Goal: Obtain resource: Obtain resource

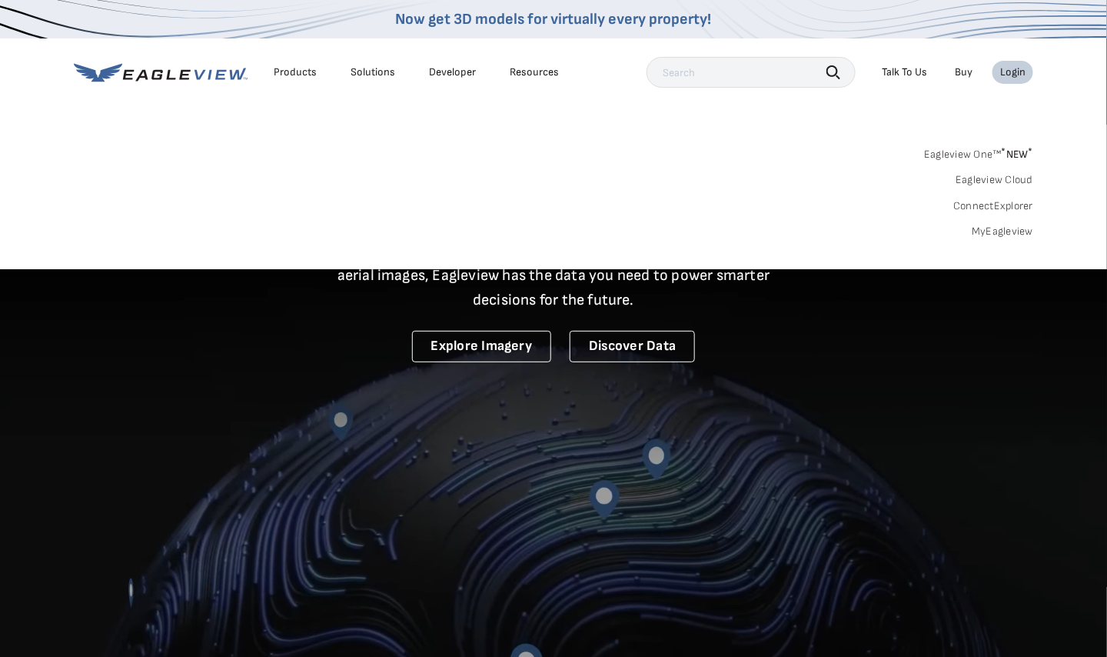
click at [300, 75] on div "Products" at bounding box center [295, 72] width 43 height 14
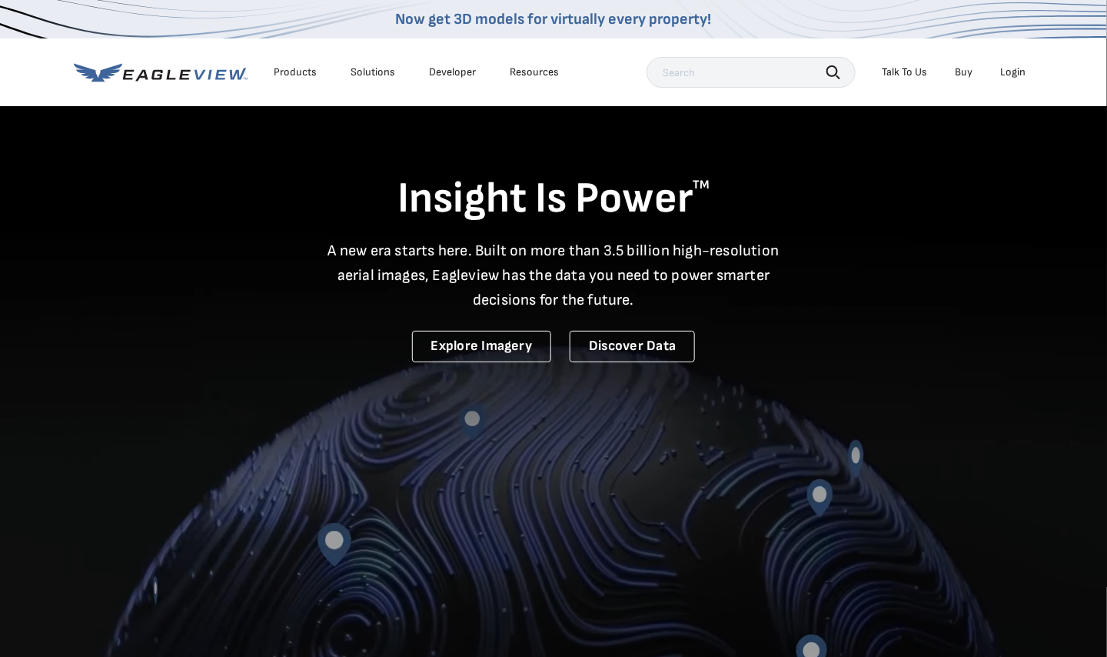
click at [293, 72] on div "Products" at bounding box center [295, 72] width 43 height 14
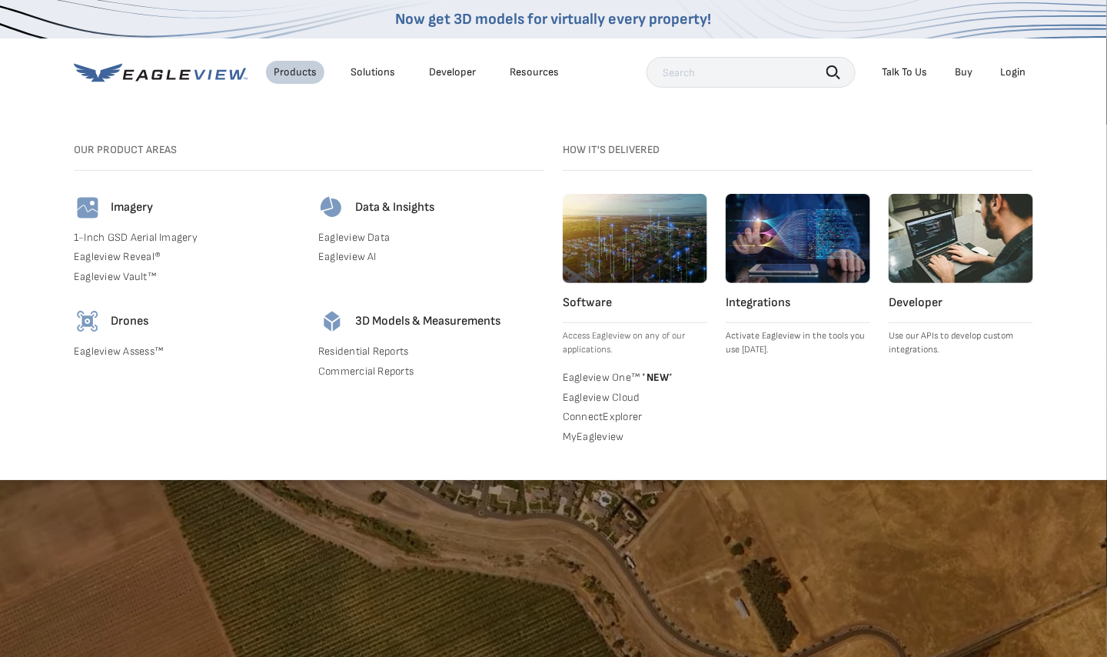
click at [581, 434] on link "MyEagleview" at bounding box center [635, 437] width 145 height 14
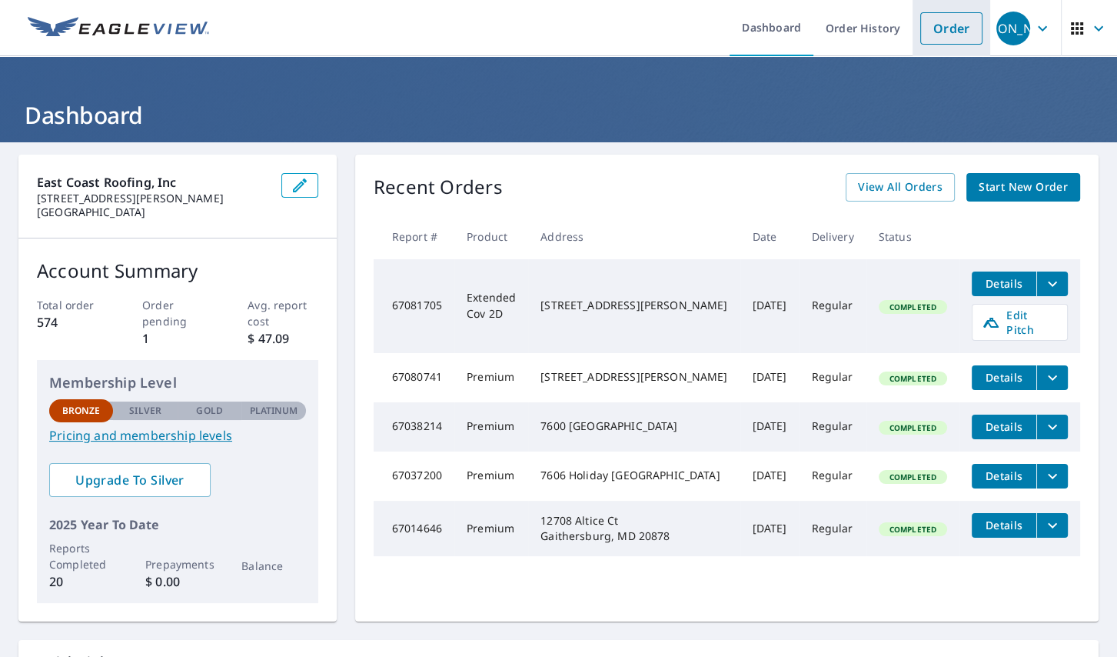
click at [941, 32] on link "Order" at bounding box center [951, 28] width 62 height 32
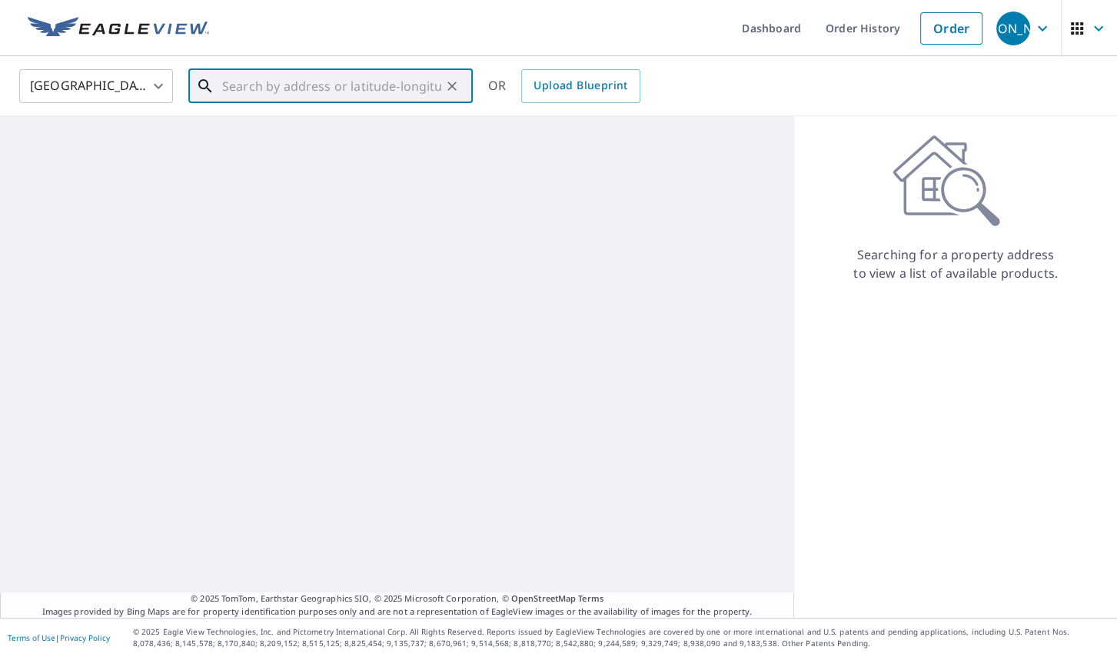
click at [305, 91] on input "text" at bounding box center [331, 86] width 219 height 43
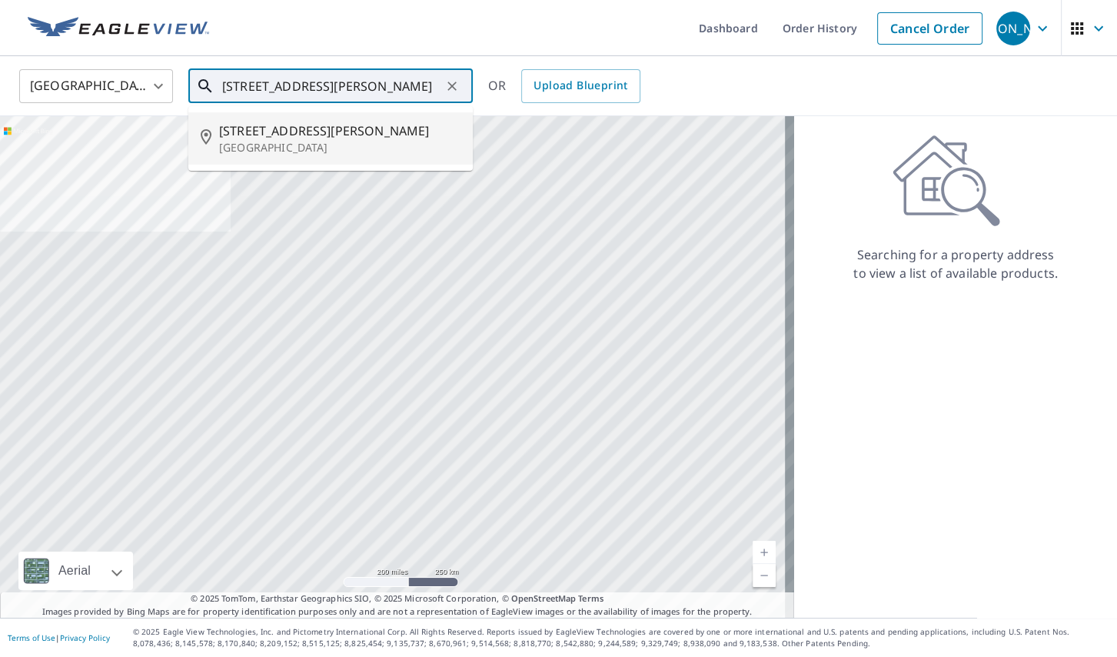
click at [298, 135] on span "[STREET_ADDRESS][PERSON_NAME]" at bounding box center [339, 130] width 241 height 18
type input "[STREET_ADDRESS][PERSON_NAME]"
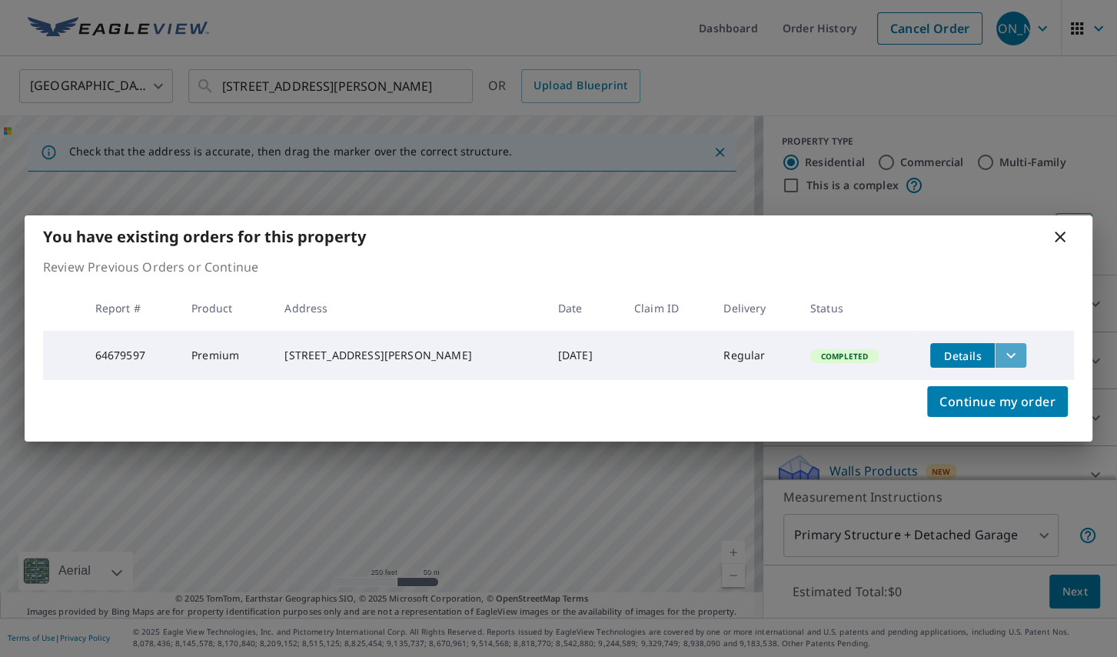
click at [1002, 347] on icon "filesDropdownBtn-64679597" at bounding box center [1011, 355] width 18 height 18
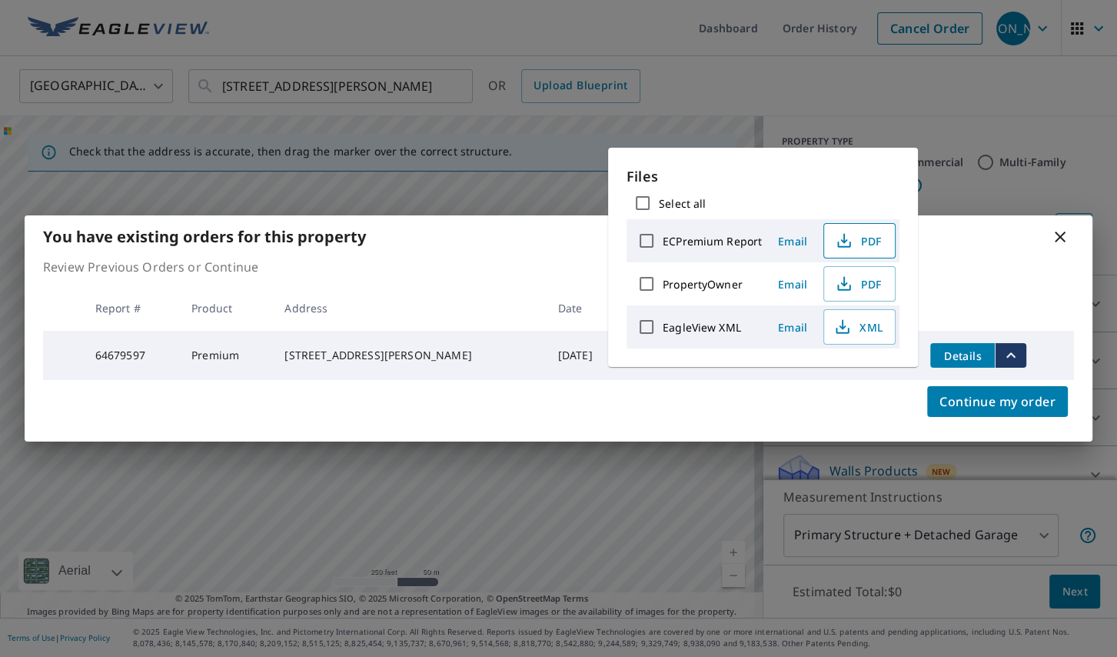
click at [861, 242] on span "PDF" at bounding box center [857, 240] width 49 height 18
click at [855, 231] on span "PDF" at bounding box center [857, 240] width 49 height 18
